Goal: Information Seeking & Learning: Check status

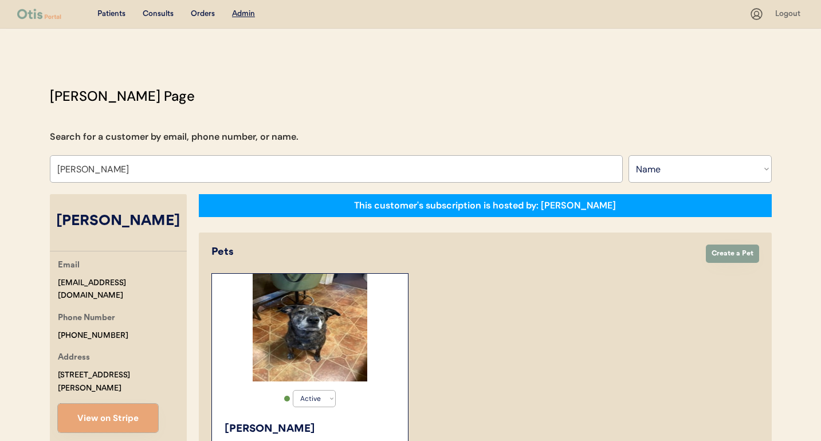
select select ""Name""
select select "true"
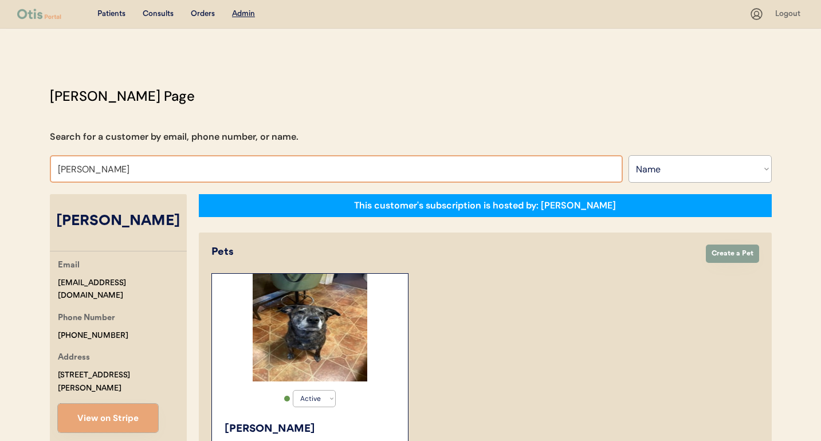
click at [158, 163] on input "Kasey Whare" at bounding box center [336, 168] width 573 height 27
type input "niina"
type input "niina Al-Hassan"
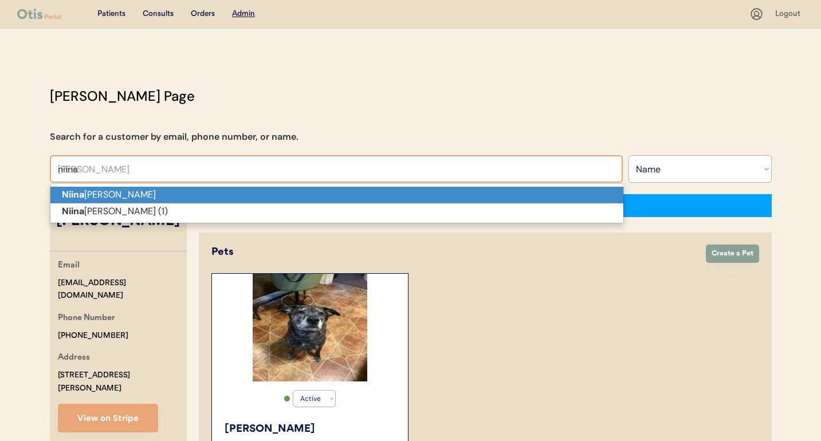
click at [151, 191] on p "Niina Al-Hassan" at bounding box center [336, 195] width 573 height 17
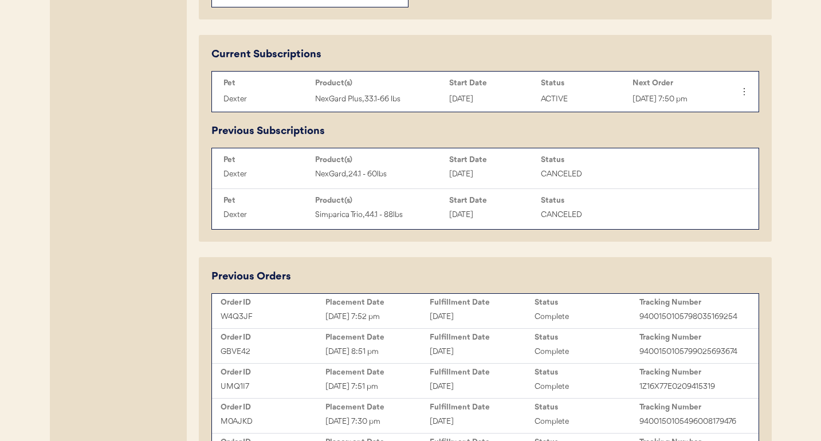
scroll to position [566, 0]
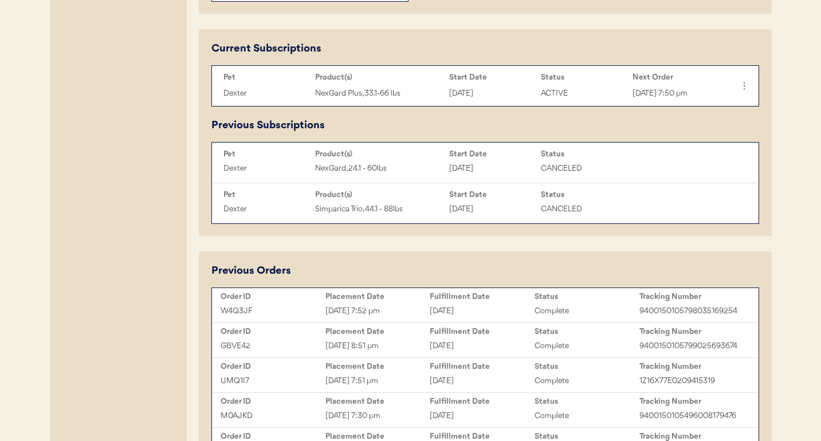
type input "[PERSON_NAME]"
click at [411, 299] on div "Placement Date" at bounding box center [377, 296] width 105 height 9
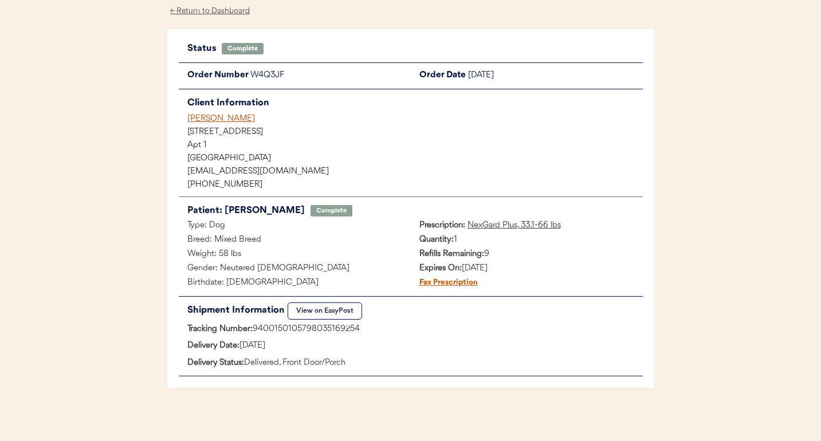
scroll to position [57, 0]
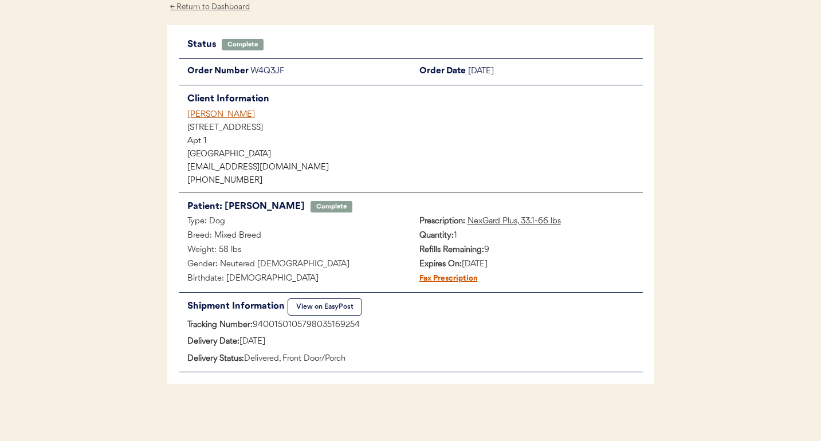
click at [344, 298] on button "View on EasyPost" at bounding box center [324, 306] width 74 height 17
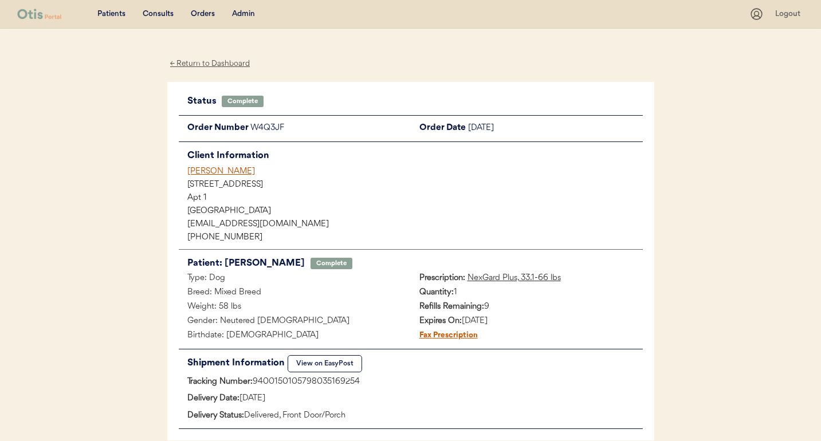
click at [232, 174] on div "[PERSON_NAME]" at bounding box center [414, 171] width 455 height 12
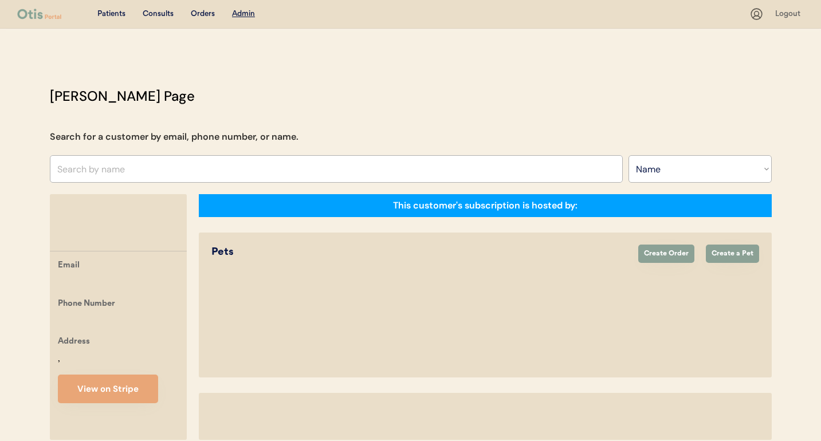
select select ""Name""
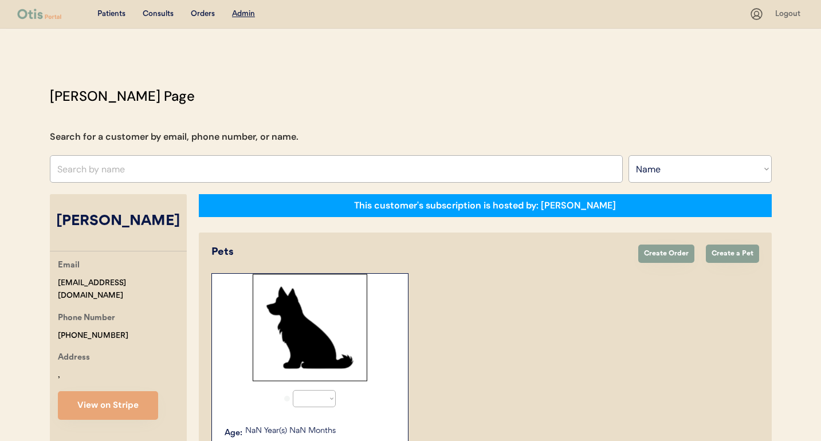
select select "true"
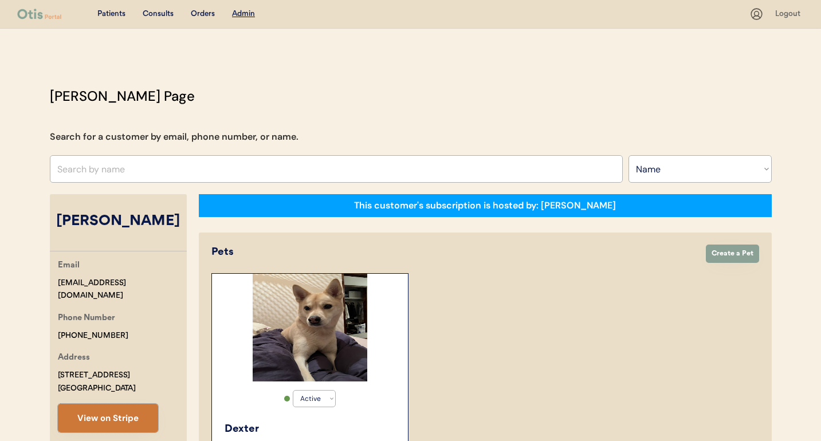
click at [121, 419] on button "View on Stripe" at bounding box center [108, 418] width 100 height 29
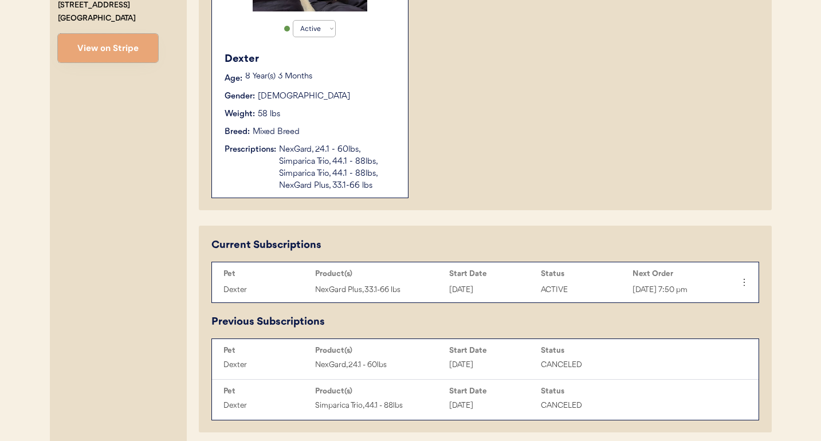
scroll to position [412, 0]
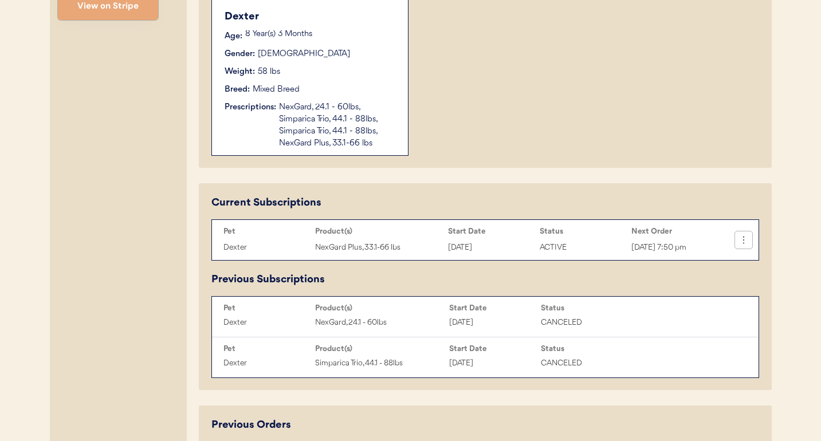
click at [745, 243] on icon at bounding box center [742, 239] width 11 height 11
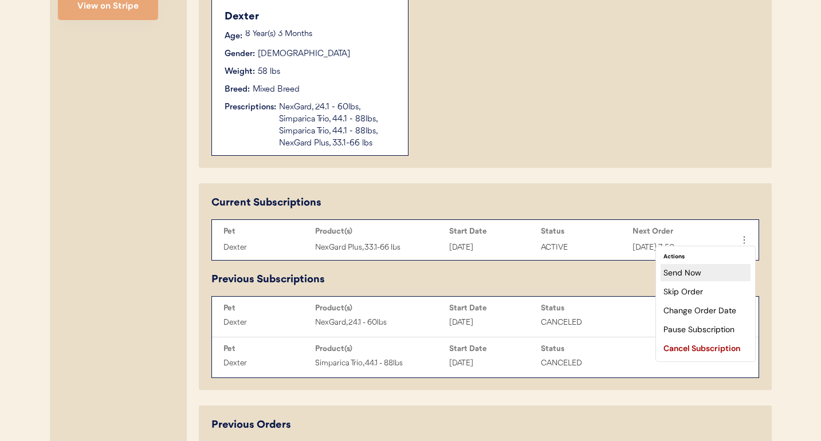
click at [718, 274] on div "Send Now" at bounding box center [705, 272] width 90 height 17
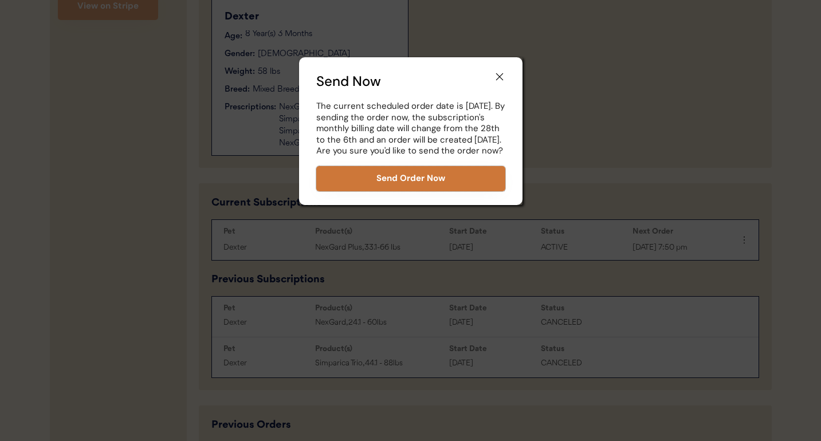
click at [453, 191] on button "Send Order Now" at bounding box center [410, 178] width 189 height 25
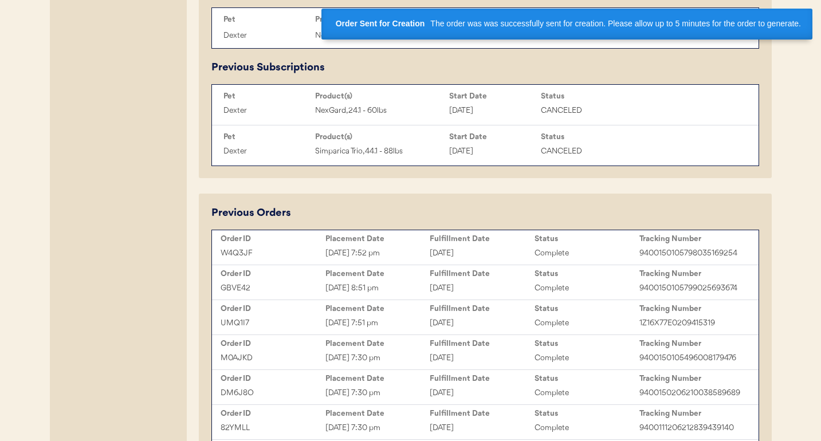
scroll to position [648, 0]
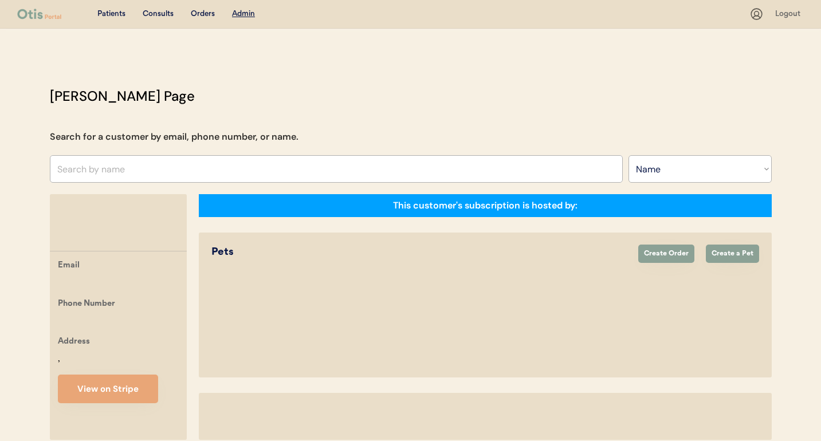
select select ""Name""
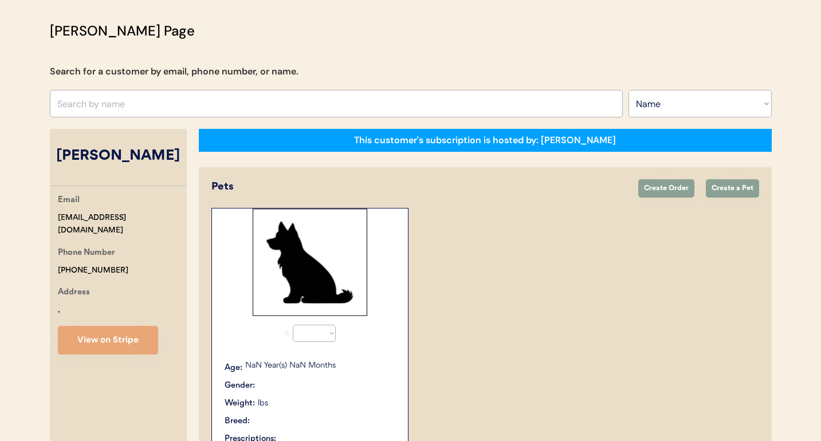
select select "true"
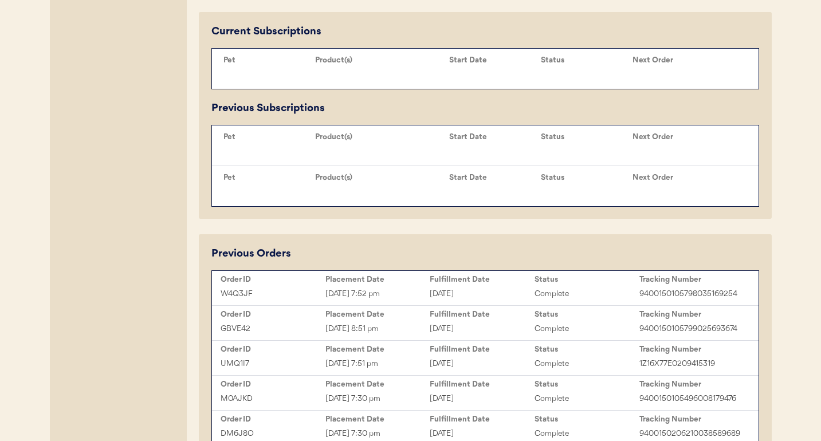
scroll to position [551, 0]
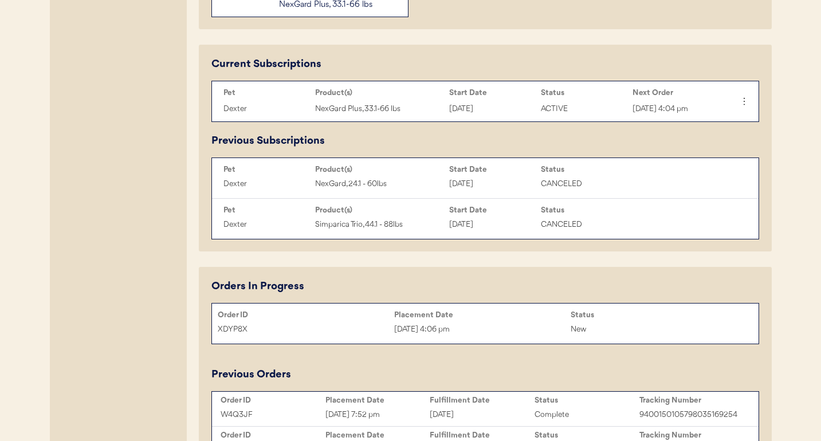
click at [388, 317] on div "Order ID" at bounding box center [306, 314] width 176 height 9
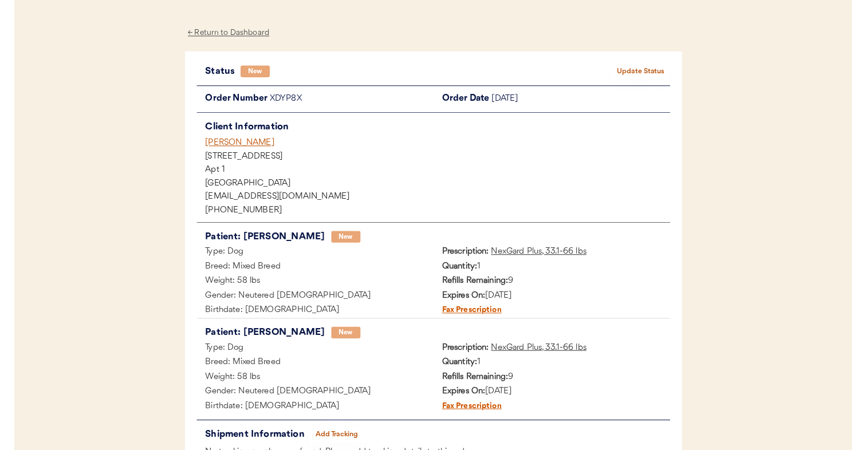
scroll to position [30, 0]
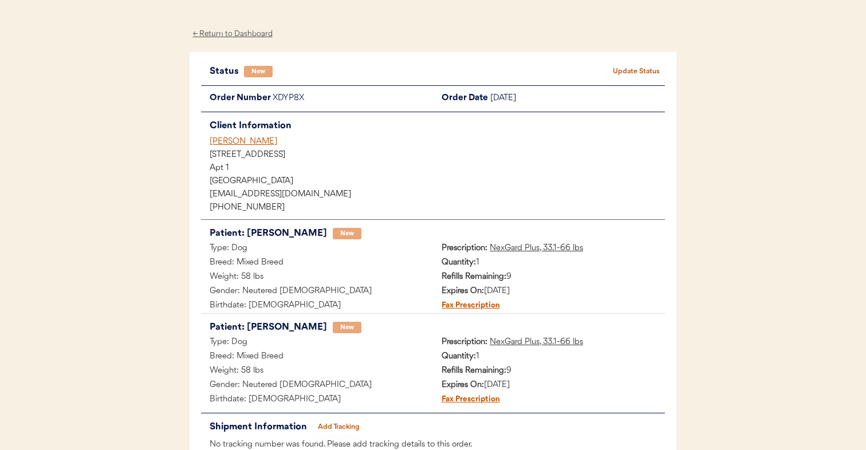
click at [253, 137] on div "[PERSON_NAME]" at bounding box center [437, 142] width 455 height 12
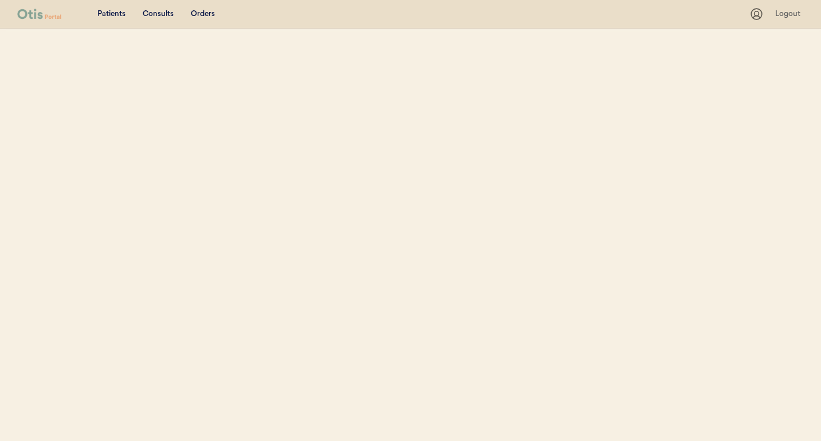
select select ""Name""
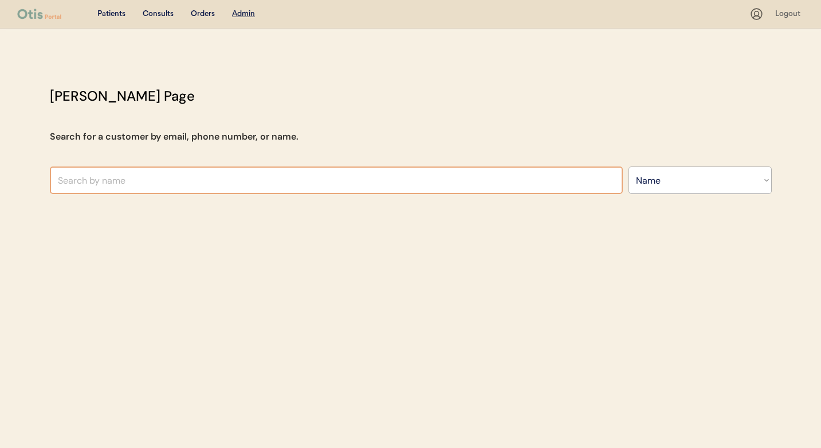
click at [202, 172] on input "text" at bounding box center [336, 180] width 573 height 27
type input "niina"
type input "niina Al-Hassan"
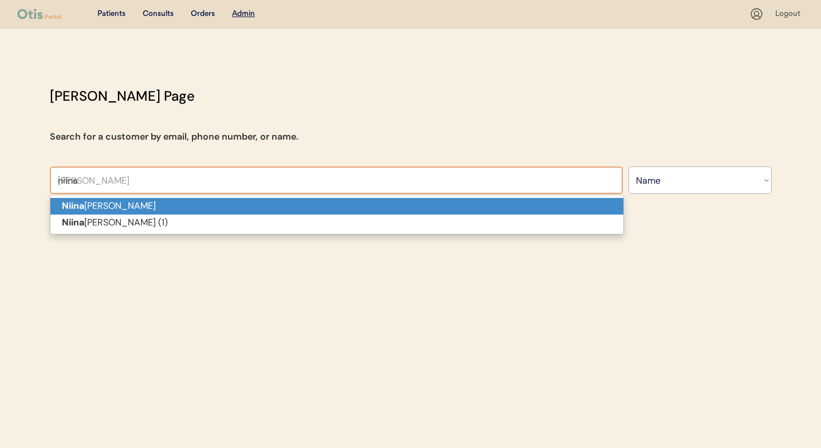
click at [197, 202] on p "Niina Al-Hassan" at bounding box center [336, 206] width 573 height 17
type input "[PERSON_NAME]"
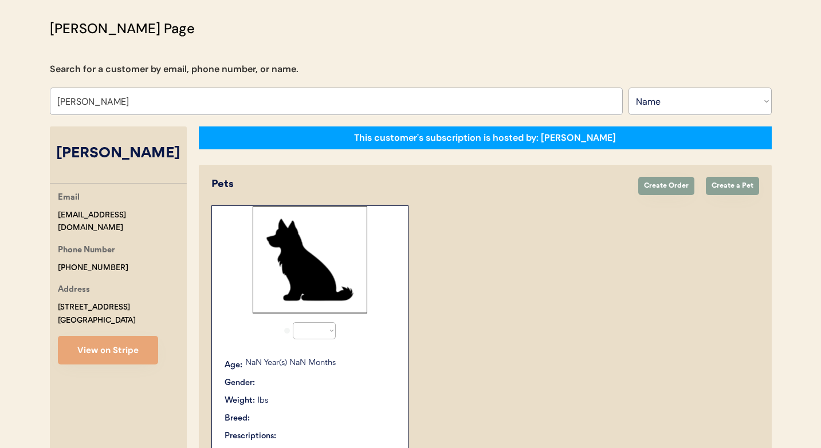
select select "true"
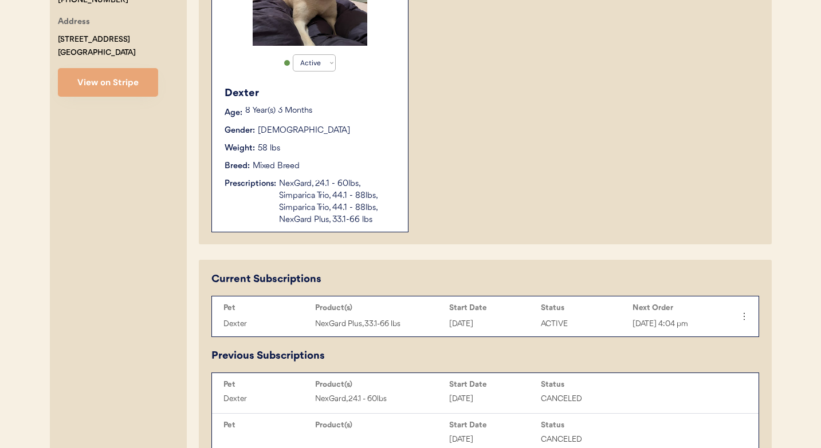
scroll to position [379, 0]
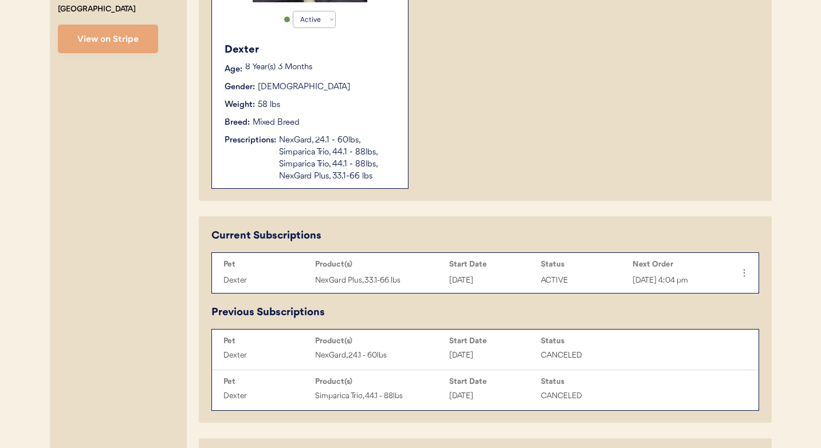
type input "[PERSON_NAME]"
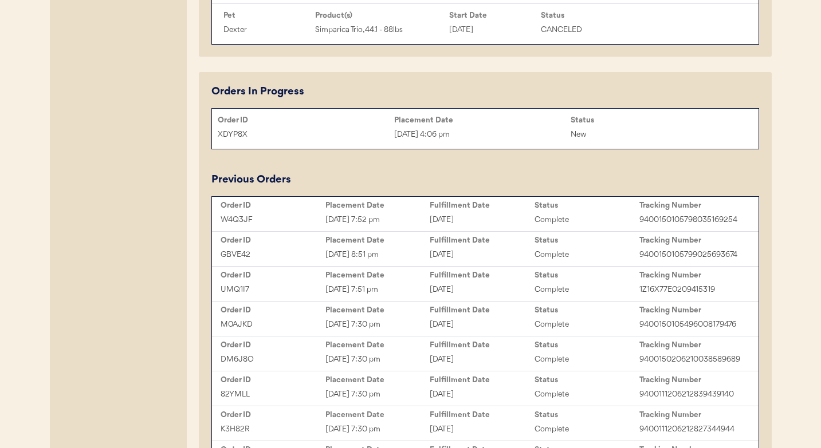
scroll to position [734, 0]
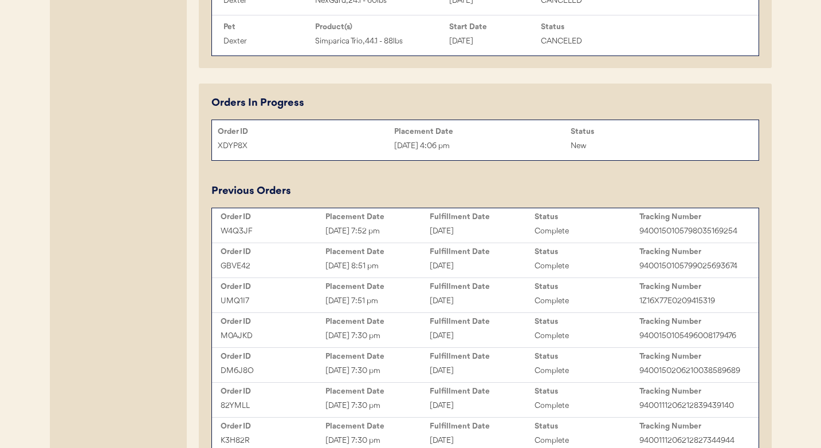
click at [522, 155] on div "XDYP8X Oct 6, 2025 4:06 pm New" at bounding box center [485, 145] width 546 height 17
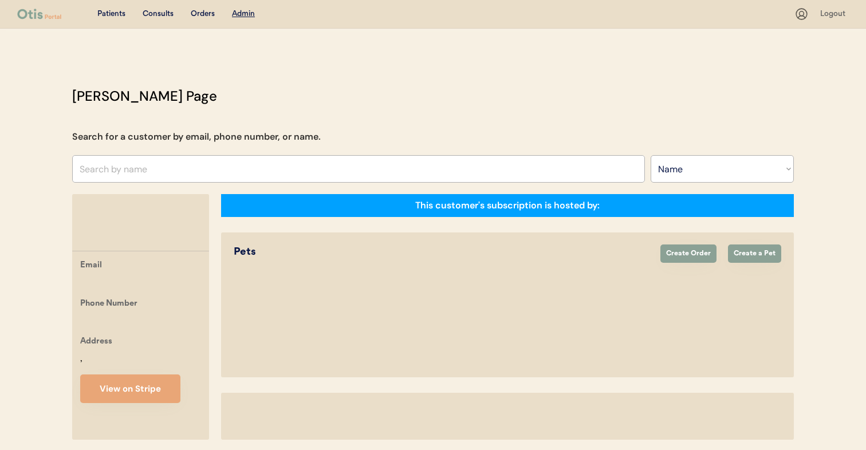
select select ""Name""
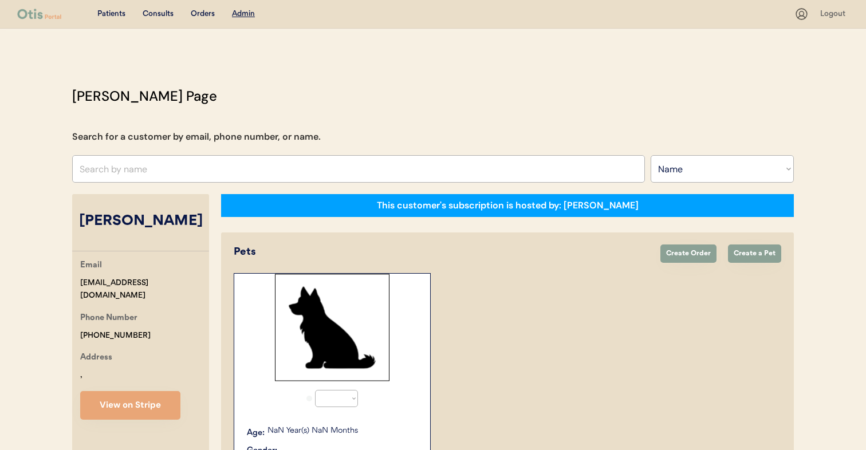
select select "true"
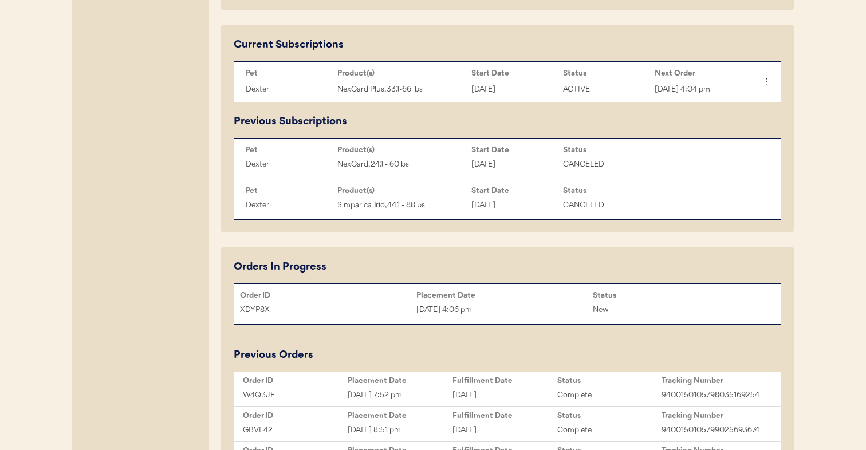
scroll to position [498, 0]
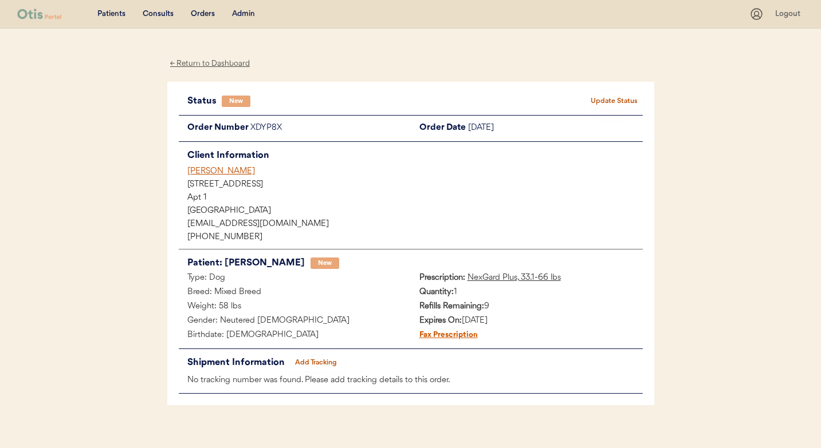
click at [258, 124] on div "XDYP8X" at bounding box center [330, 128] width 160 height 14
copy div "XDYP8X"
drag, startPoint x: 176, startPoint y: 163, endPoint x: 261, endPoint y: 168, distance: 85.5
click at [262, 167] on div "Status New Update Status Order Number XDYP8X Order Date October 6, 2025 Client …" at bounding box center [410, 244] width 487 height 324
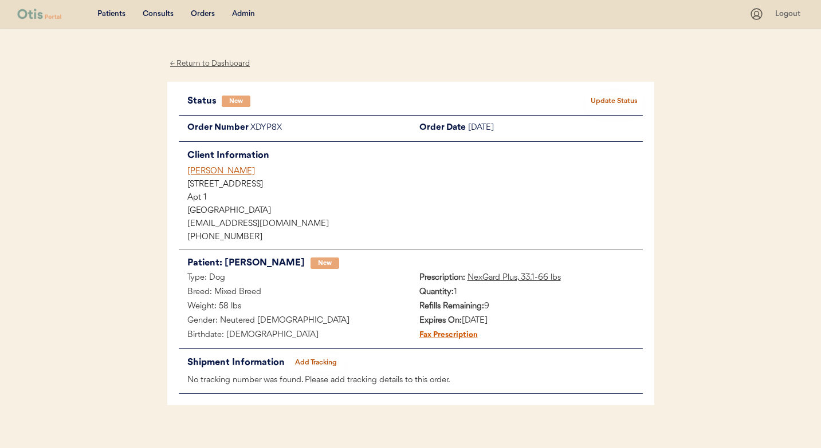
click at [281, 178] on div "Client Information Niina Al-Hassan 204 Lefferts Place Apt 1 Brooklyn, NY 11238 …" at bounding box center [411, 196] width 464 height 96
drag, startPoint x: 269, startPoint y: 169, endPoint x: 172, endPoint y: 169, distance: 96.2
click at [172, 169] on div "Status New Update Status Order Number XDYP8X Order Date October 6, 2025 Client …" at bounding box center [410, 244] width 487 height 324
copy div "[PERSON_NAME]"
